Goal: Transaction & Acquisition: Purchase product/service

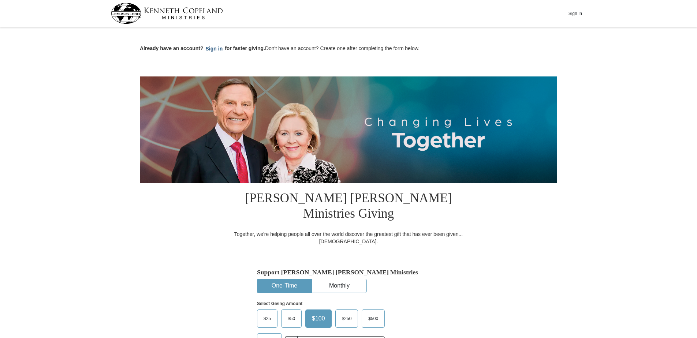
click at [212, 48] on button "Sign in" at bounding box center [214, 49] width 22 height 8
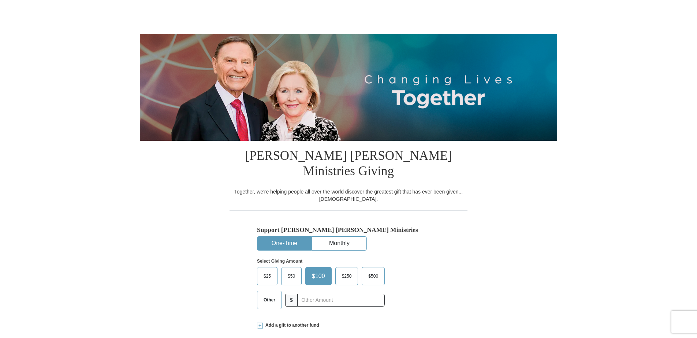
scroll to position [73, 0]
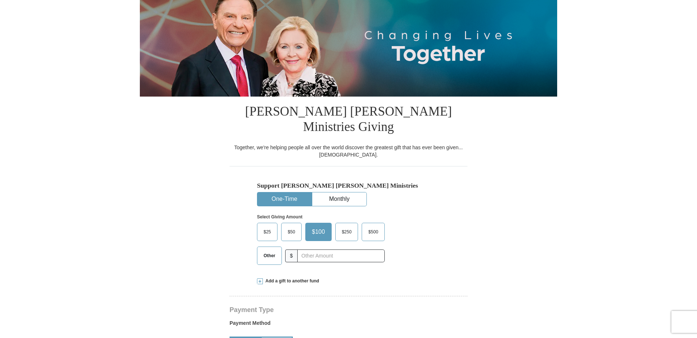
click at [273, 250] on span "Other" at bounding box center [269, 255] width 19 height 11
click at [0, 0] on input "Other" at bounding box center [0, 0] width 0 height 0
type input "86.00"
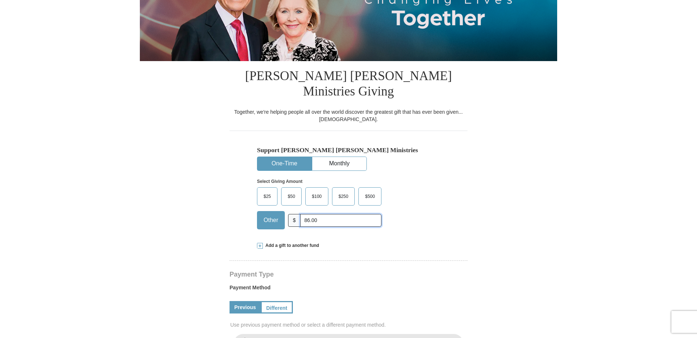
select select "TX"
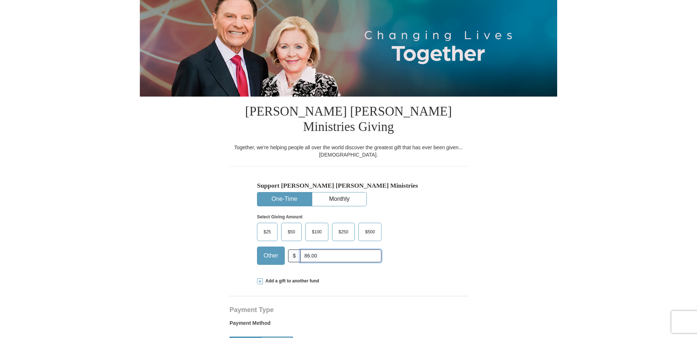
drag, startPoint x: 323, startPoint y: 242, endPoint x: 217, endPoint y: 259, distance: 107.5
click at [271, 278] on span "Add a gift to another fund" at bounding box center [291, 281] width 56 height 6
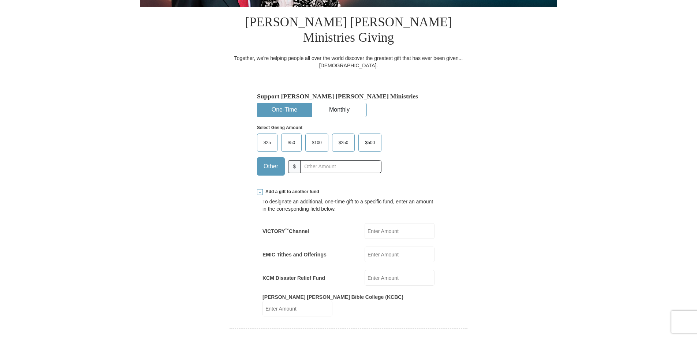
scroll to position [220, 0]
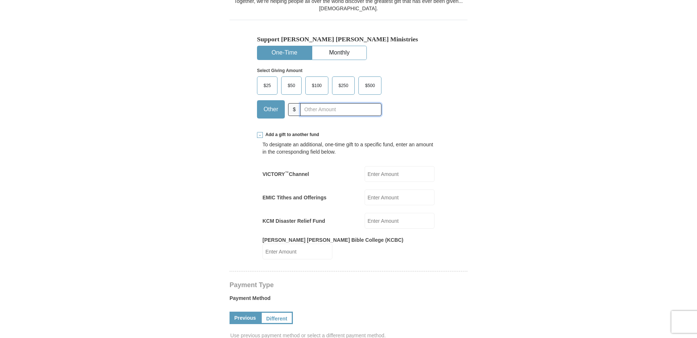
click at [322, 103] on input "text" at bounding box center [340, 109] width 81 height 13
type input "86.00"
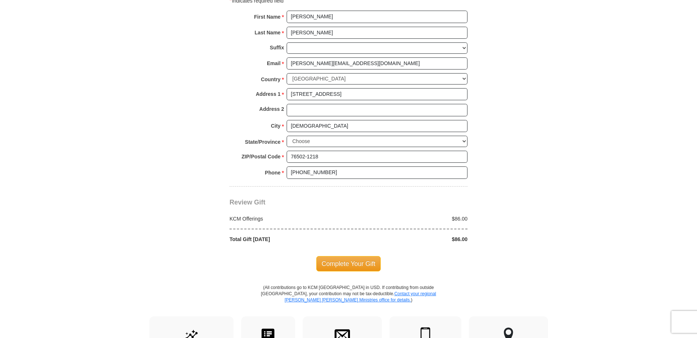
scroll to position [659, 0]
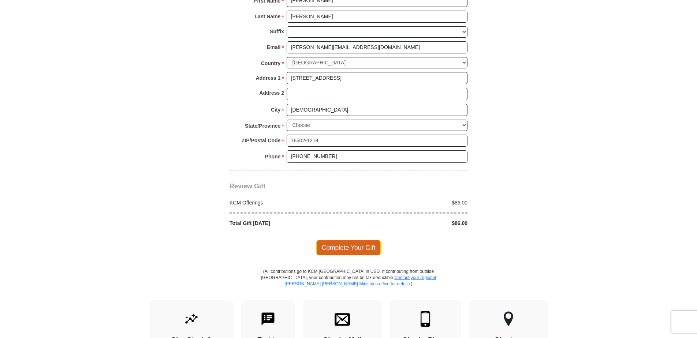
click at [343, 240] on span "Complete Your Gift" at bounding box center [348, 247] width 65 height 15
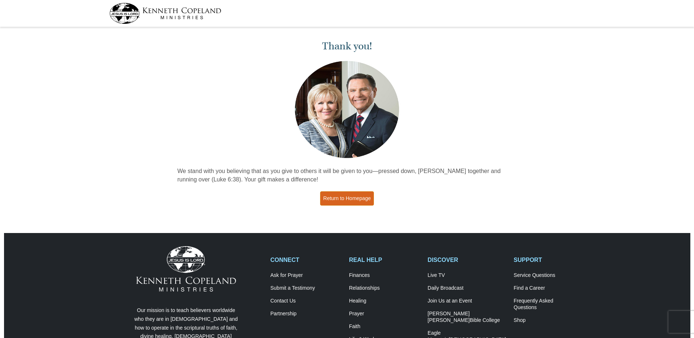
click at [350, 195] on link "Return to Homepage" at bounding box center [347, 198] width 54 height 14
